Goal: Information Seeking & Learning: Learn about a topic

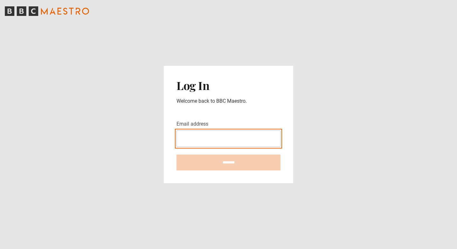
type input "**********"
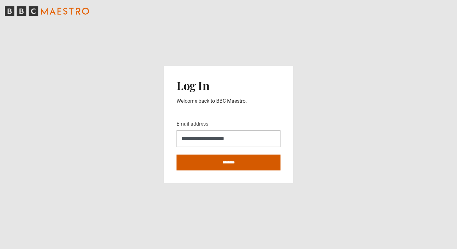
click at [225, 162] on input "********" at bounding box center [228, 163] width 104 height 16
type input "**********"
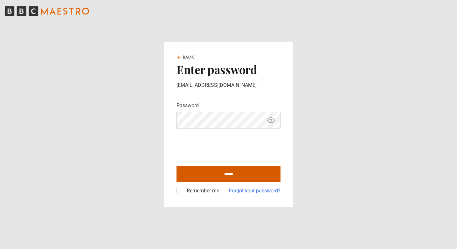
click at [225, 172] on input "******" at bounding box center [228, 174] width 104 height 16
type input "**********"
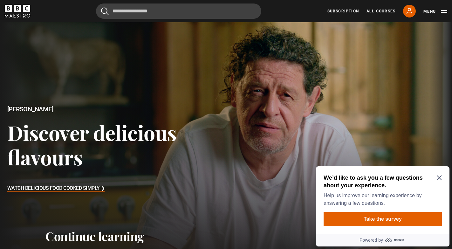
scroll to position [0, 3]
click at [437, 175] on h2 "We’d like to ask you a few questions about your experience." at bounding box center [382, 181] width 116 height 15
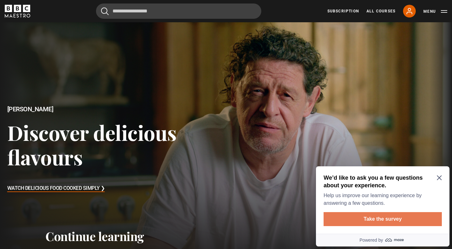
click at [369, 218] on button "Take the survey" at bounding box center [383, 219] width 118 height 14
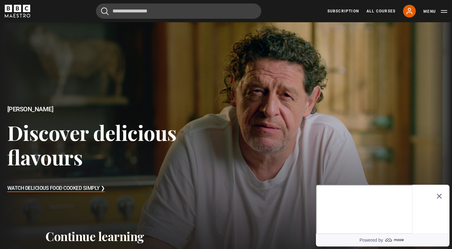
click at [439, 194] on icon "Close Maze Prompt" at bounding box center [439, 196] width 5 height 5
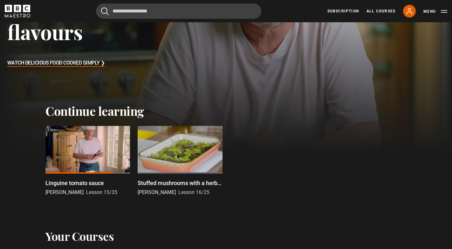
scroll to position [131, 3]
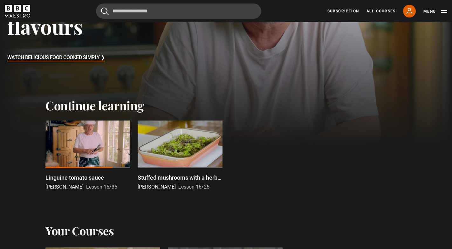
click at [176, 144] on div at bounding box center [180, 145] width 85 height 48
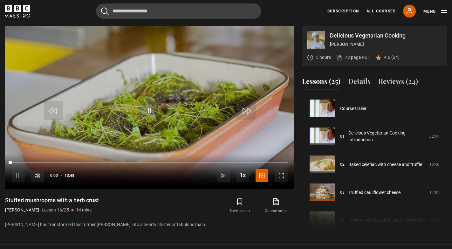
scroll to position [420, 0]
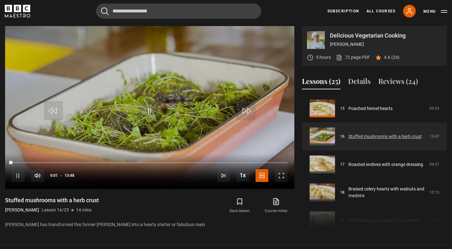
click at [348, 134] on link "Stuffed mushrooms with a herb crust" at bounding box center [384, 136] width 73 height 7
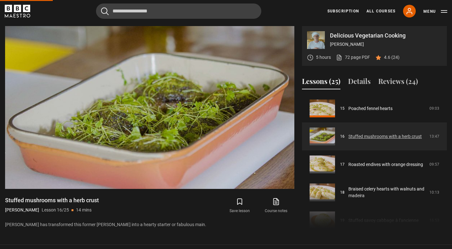
click at [354, 133] on link "Stuffed mushrooms with a herb crust" at bounding box center [384, 136] width 73 height 7
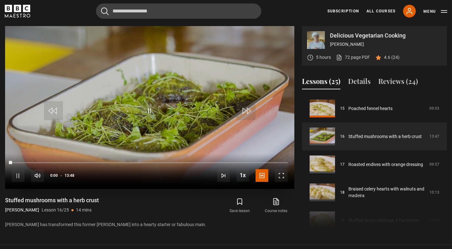
click at [151, 112] on span "Video Player" at bounding box center [149, 110] width 19 height 19
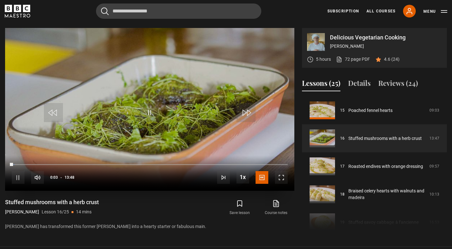
click at [279, 176] on span "Video Player" at bounding box center [281, 177] width 13 height 13
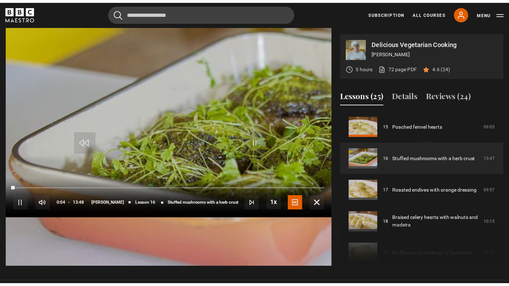
scroll to position [253, 0]
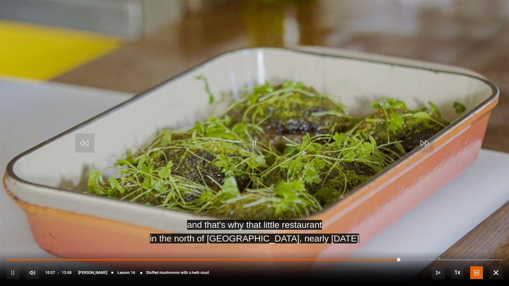
drag, startPoint x: 396, startPoint y: 258, endPoint x: 388, endPoint y: 258, distance: 7.6
click at [388, 249] on div "10s Skip Back 10 seconds Pause 10s Skip Forward 10 seconds Loaded : 85.11% 10:4…" at bounding box center [254, 268] width 509 height 35
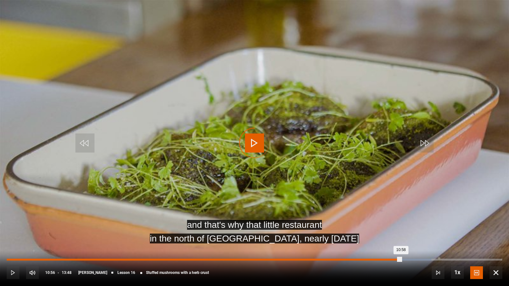
drag, startPoint x: 400, startPoint y: 259, endPoint x: 380, endPoint y: 258, distance: 20.1
click at [378, 249] on div "Loaded : 85.70% 10:20 10:58" at bounding box center [254, 260] width 495 height 2
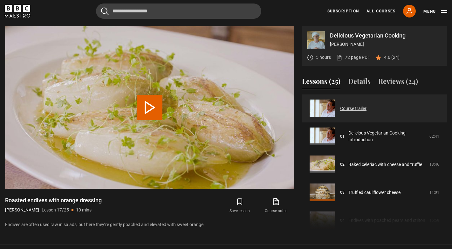
click at [354, 105] on link "Course trailer" at bounding box center [353, 108] width 26 height 7
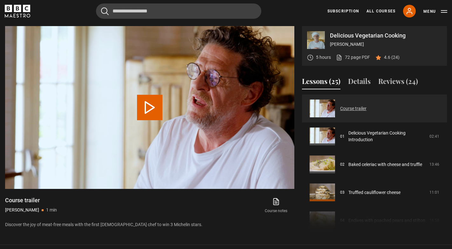
scroll to position [255, 3]
click at [147, 103] on button "Play Video" at bounding box center [149, 107] width 25 height 25
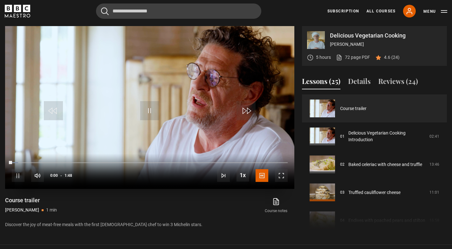
scroll to position [256, 3]
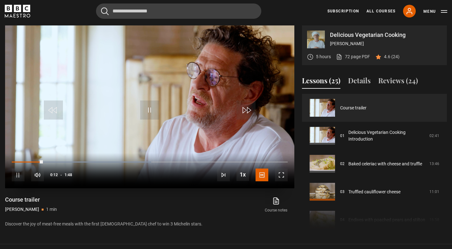
click at [277, 173] on span "Video Player" at bounding box center [281, 175] width 13 height 13
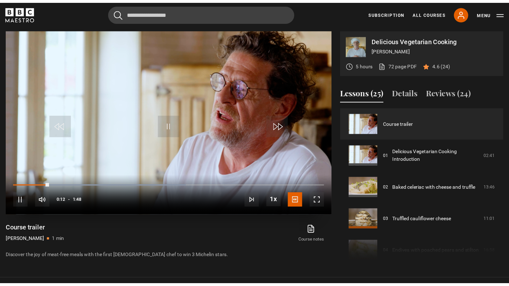
scroll to position [256, 0]
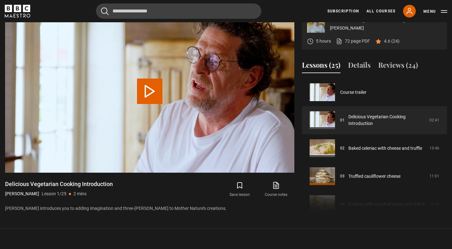
scroll to position [270, 0]
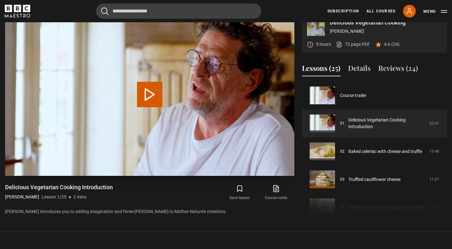
click at [149, 85] on button "Play Lesson Delicious Vegetarian Cooking Introduction" at bounding box center [149, 94] width 25 height 25
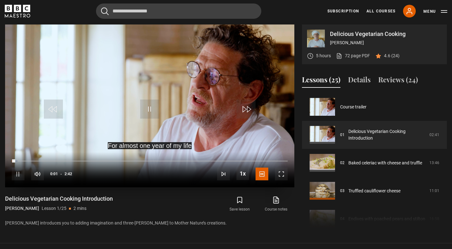
scroll to position [256, 0]
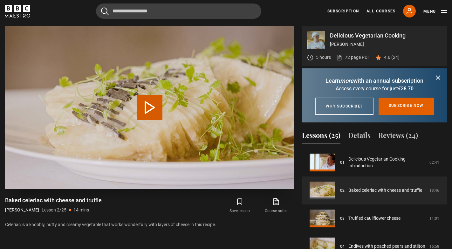
scroll to position [257, 0]
